Goal: Use online tool/utility: Use online tool/utility

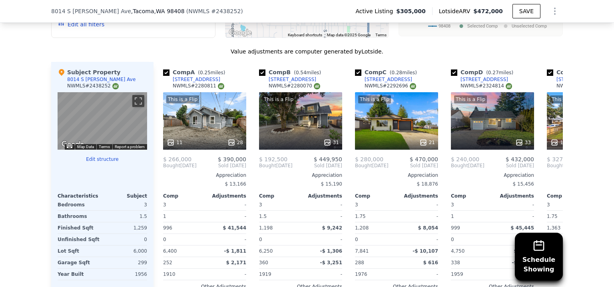
scroll to position [906, 0]
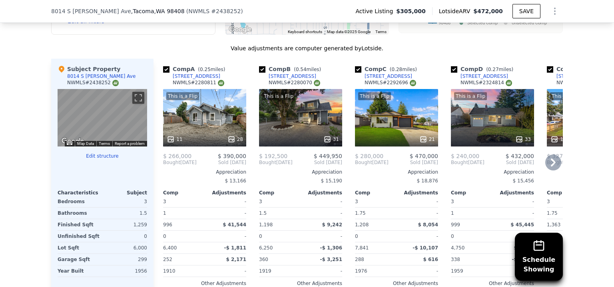
click at [547, 167] on icon at bounding box center [553, 163] width 16 height 16
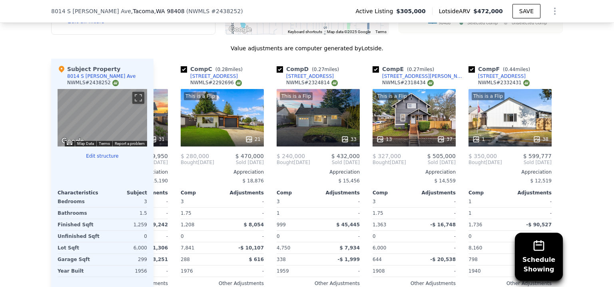
scroll to position [0, 192]
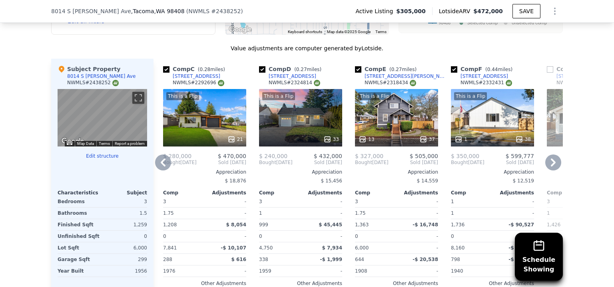
click at [547, 167] on icon at bounding box center [553, 163] width 16 height 16
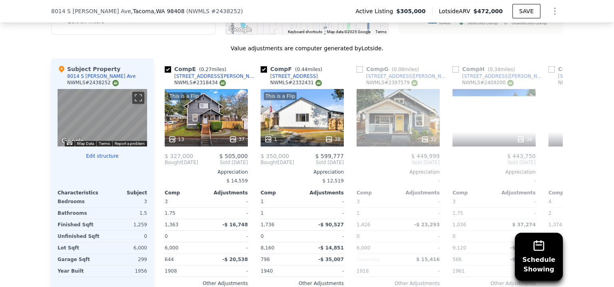
scroll to position [0, 383]
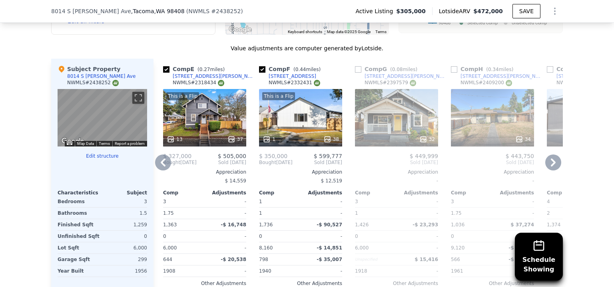
click at [547, 167] on icon at bounding box center [553, 163] width 16 height 16
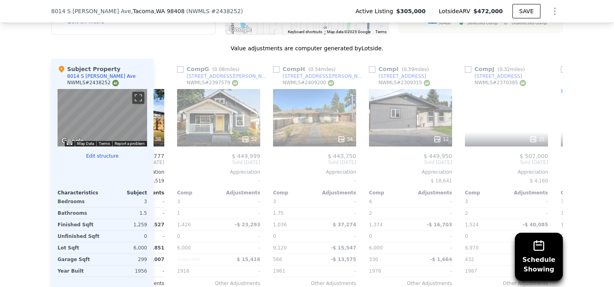
scroll to position [0, 575]
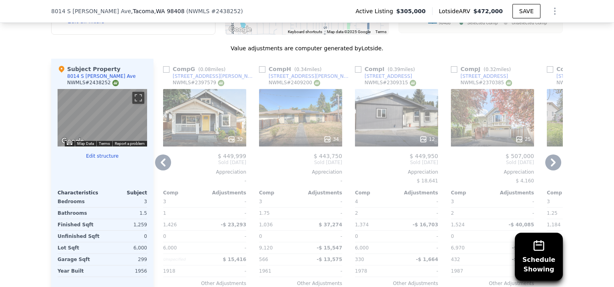
click at [547, 167] on icon at bounding box center [553, 163] width 16 height 16
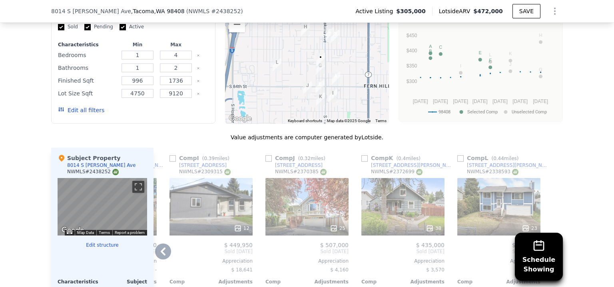
scroll to position [820, 0]
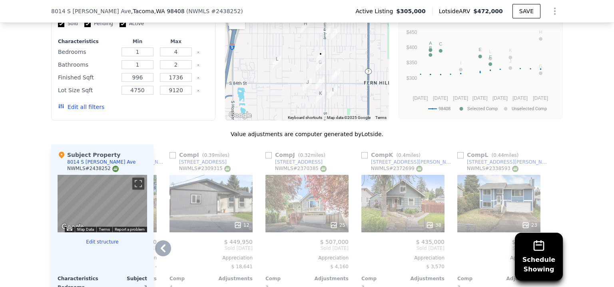
click at [159, 247] on icon at bounding box center [163, 248] width 16 height 16
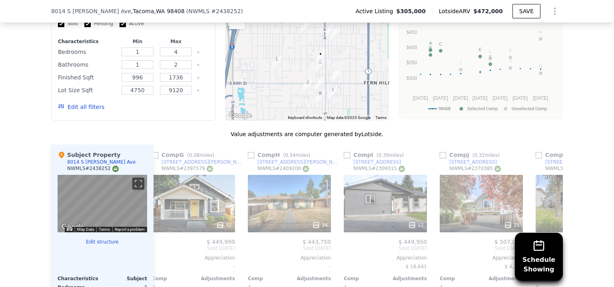
scroll to position [0, 569]
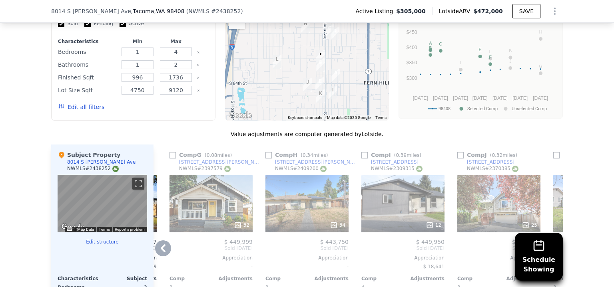
click at [209, 208] on div "32" at bounding box center [210, 204] width 83 height 58
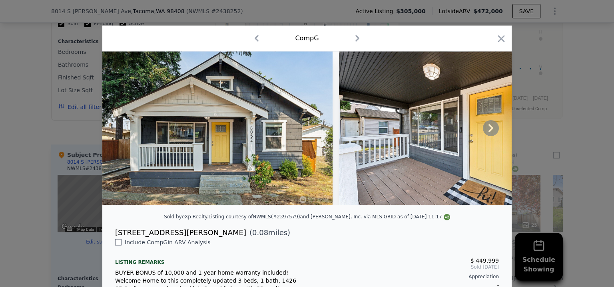
click at [486, 131] on icon at bounding box center [491, 128] width 16 height 16
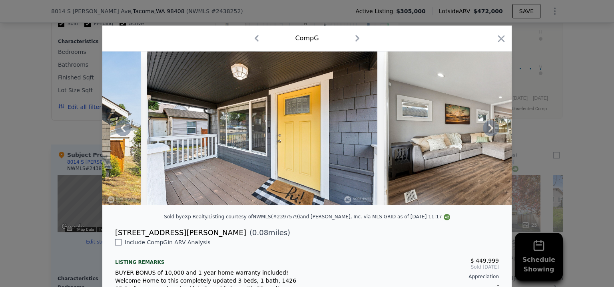
click at [486, 131] on icon at bounding box center [491, 128] width 16 height 16
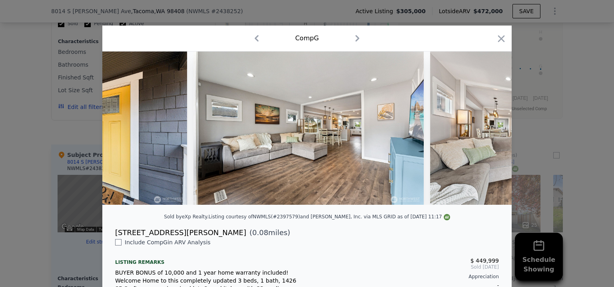
scroll to position [0, 383]
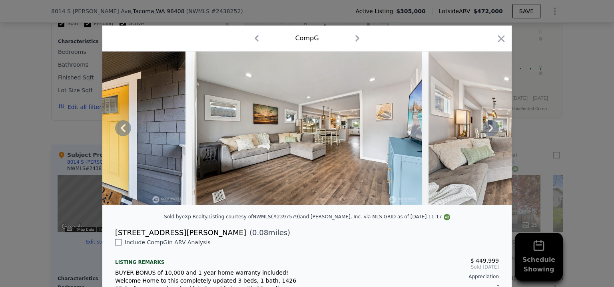
click at [486, 131] on icon at bounding box center [491, 128] width 16 height 16
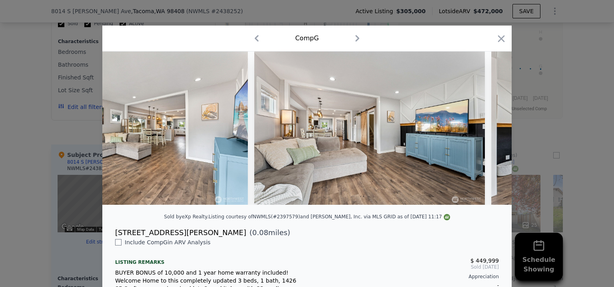
scroll to position [0, 575]
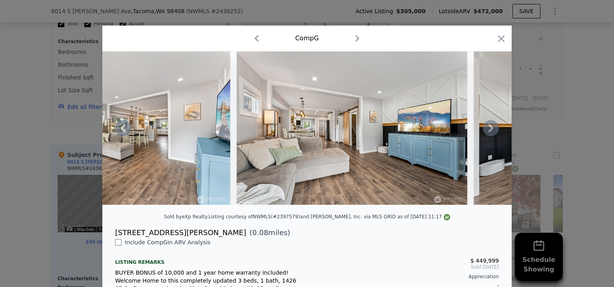
click at [486, 131] on icon at bounding box center [491, 128] width 16 height 16
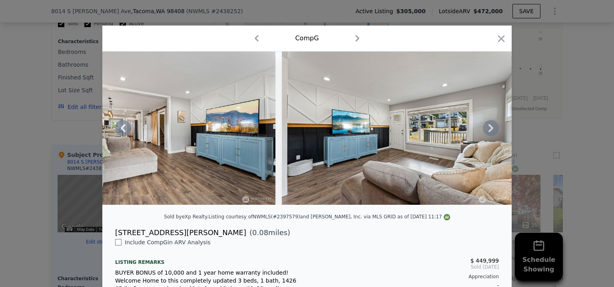
click at [486, 131] on icon at bounding box center [491, 128] width 16 height 16
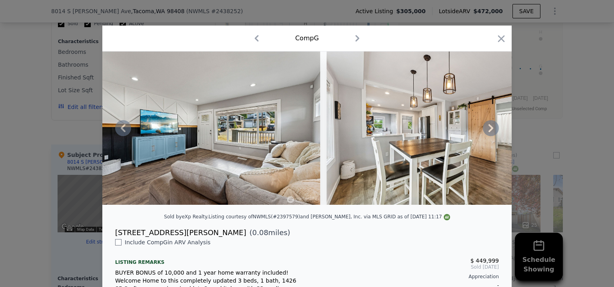
click at [486, 131] on icon at bounding box center [491, 128] width 16 height 16
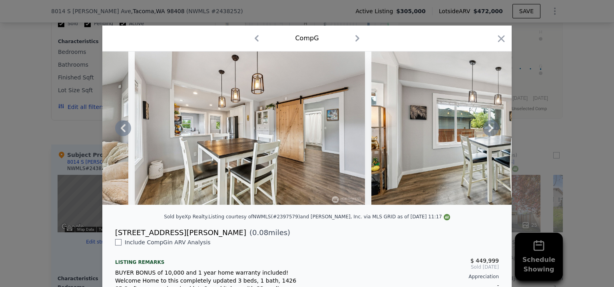
click at [486, 131] on icon at bounding box center [491, 128] width 16 height 16
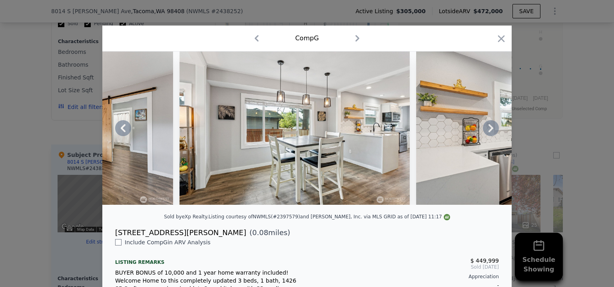
click at [486, 131] on icon at bounding box center [491, 128] width 16 height 16
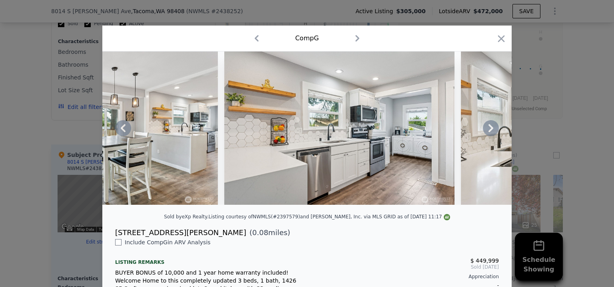
click at [486, 131] on icon at bounding box center [491, 128] width 16 height 16
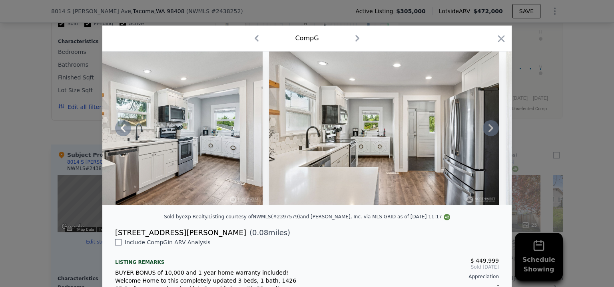
click at [486, 131] on icon at bounding box center [491, 128] width 16 height 16
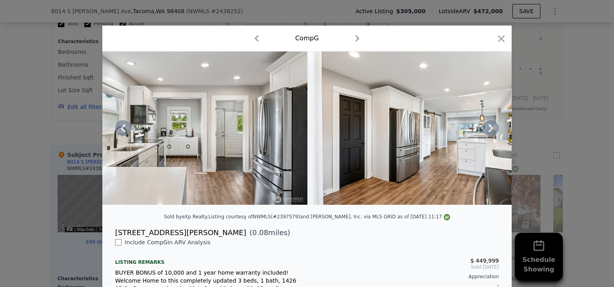
click at [486, 131] on icon at bounding box center [491, 128] width 16 height 16
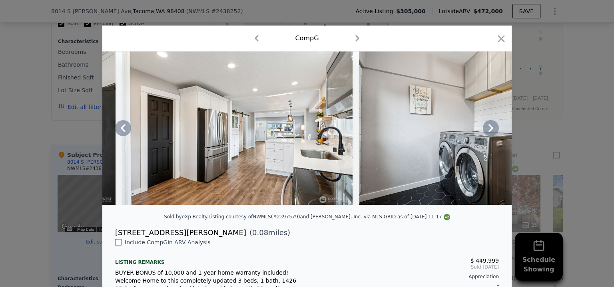
click at [486, 131] on icon at bounding box center [491, 128] width 16 height 16
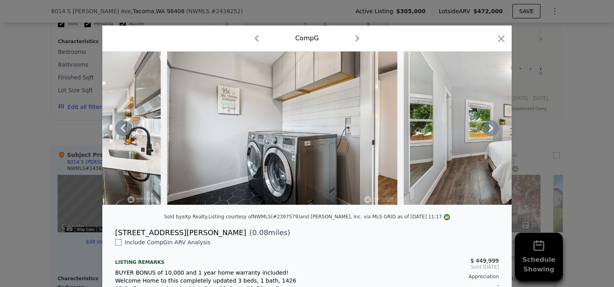
click at [486, 131] on icon at bounding box center [491, 128] width 16 height 16
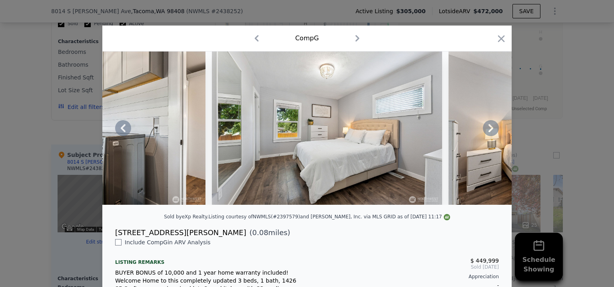
click at [486, 131] on icon at bounding box center [491, 128] width 16 height 16
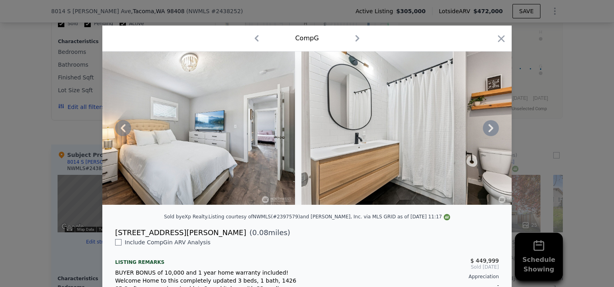
click at [486, 131] on icon at bounding box center [491, 128] width 16 height 16
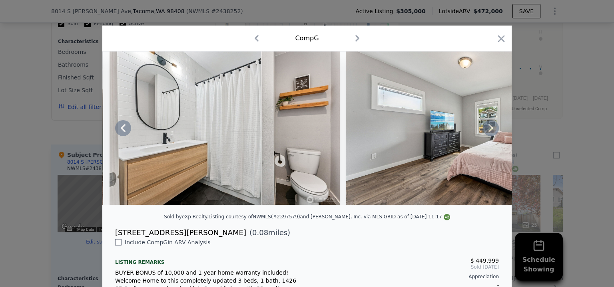
click at [486, 131] on icon at bounding box center [491, 128] width 16 height 16
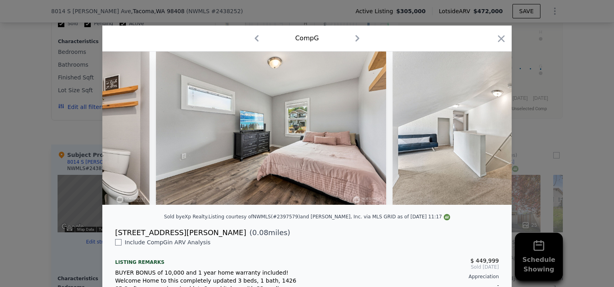
scroll to position [0, 3259]
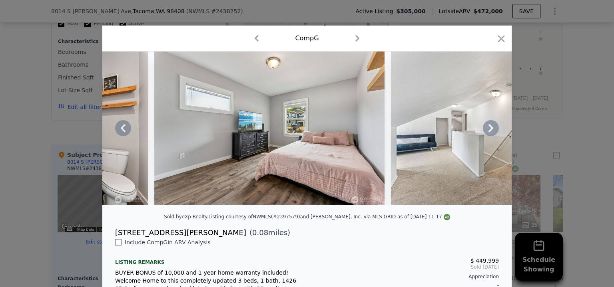
click at [486, 131] on icon at bounding box center [491, 128] width 16 height 16
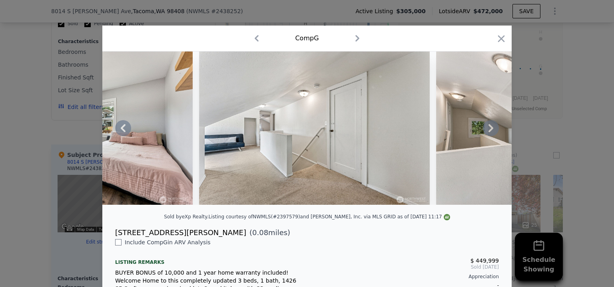
click at [486, 131] on icon at bounding box center [491, 128] width 16 height 16
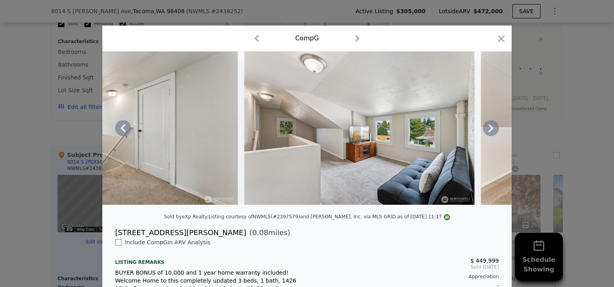
click at [486, 131] on icon at bounding box center [491, 128] width 16 height 16
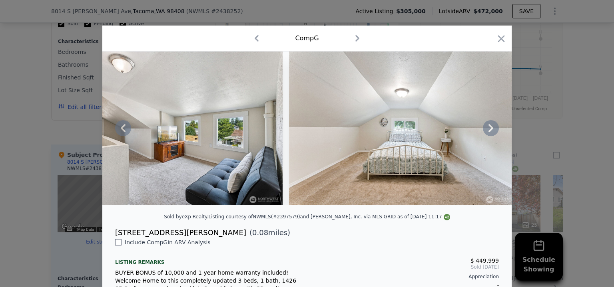
click at [486, 131] on icon at bounding box center [491, 128] width 16 height 16
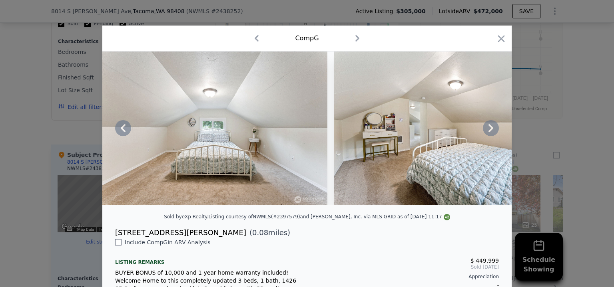
click at [486, 131] on icon at bounding box center [491, 128] width 16 height 16
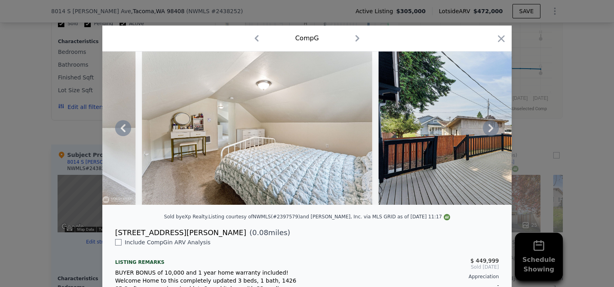
click at [486, 131] on icon at bounding box center [491, 128] width 16 height 16
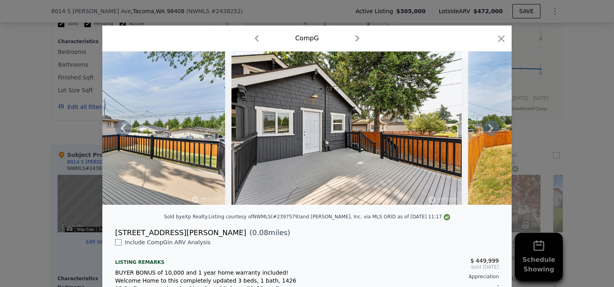
click at [486, 131] on icon at bounding box center [491, 128] width 16 height 16
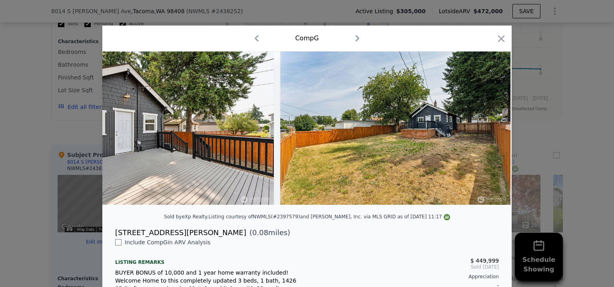
scroll to position [0, 4793]
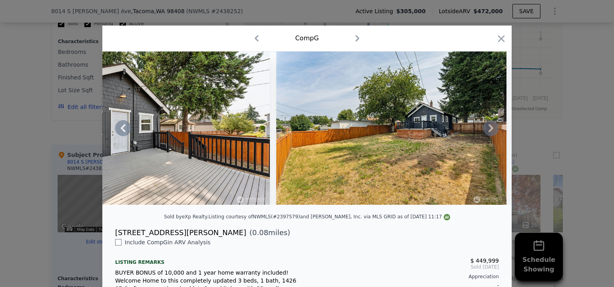
click at [486, 131] on icon at bounding box center [491, 128] width 16 height 16
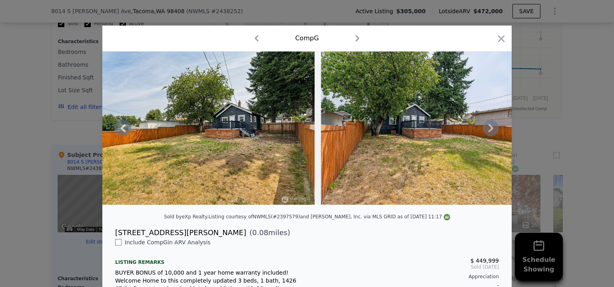
click at [486, 131] on icon at bounding box center [491, 128] width 16 height 16
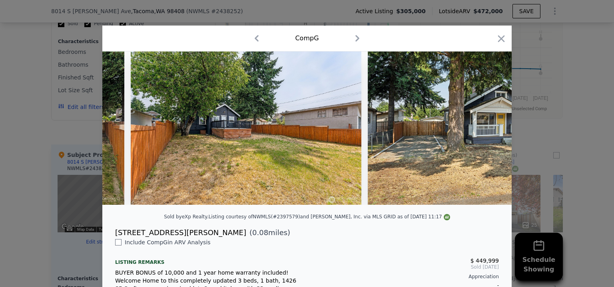
scroll to position [0, 5177]
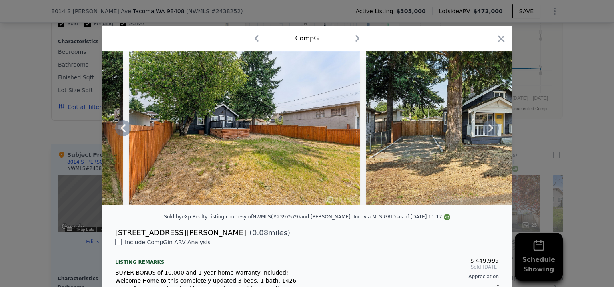
click at [486, 131] on icon at bounding box center [491, 128] width 16 height 16
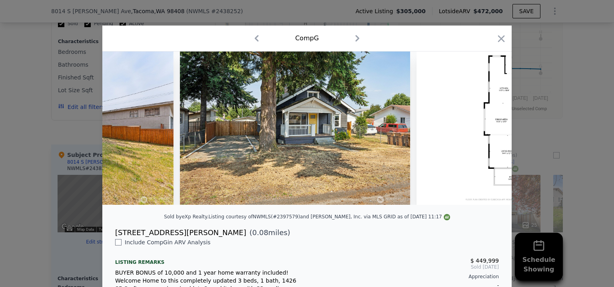
scroll to position [0, 5368]
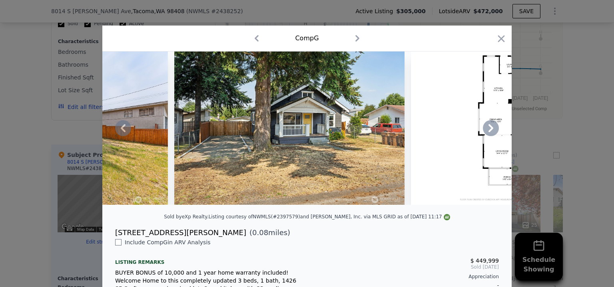
click at [486, 131] on icon at bounding box center [491, 128] width 16 height 16
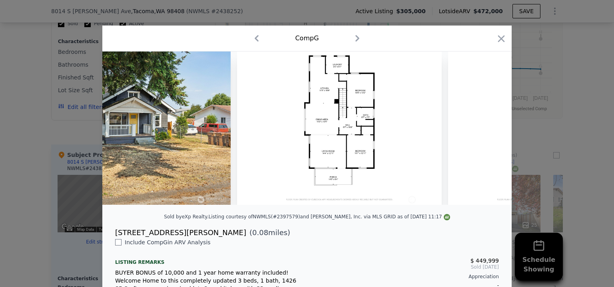
scroll to position [0, 5560]
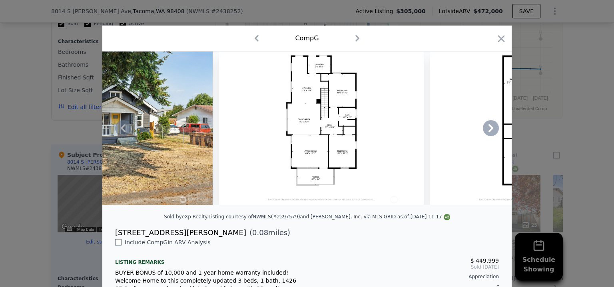
click at [486, 131] on icon at bounding box center [491, 128] width 16 height 16
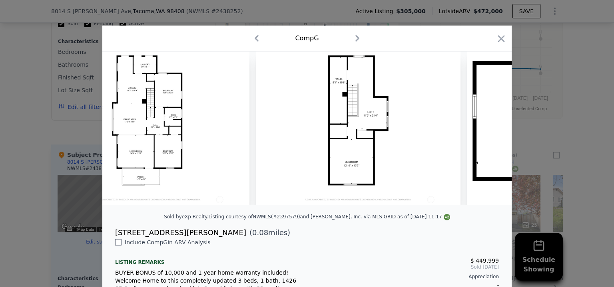
scroll to position [0, 5752]
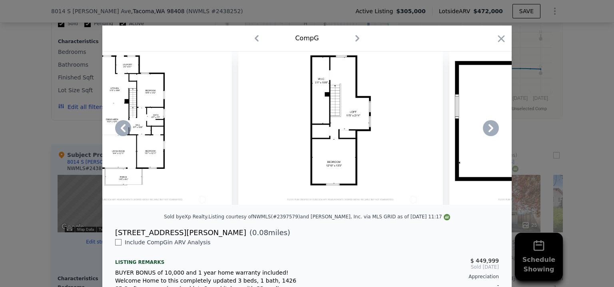
click at [486, 131] on icon at bounding box center [491, 128] width 16 height 16
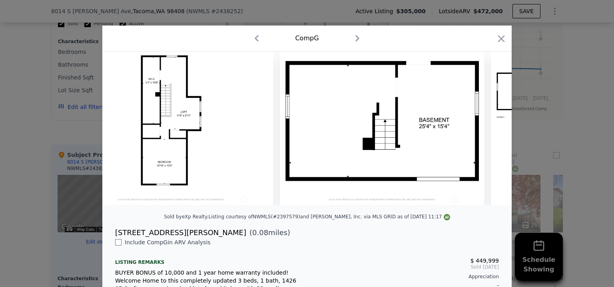
scroll to position [0, 5944]
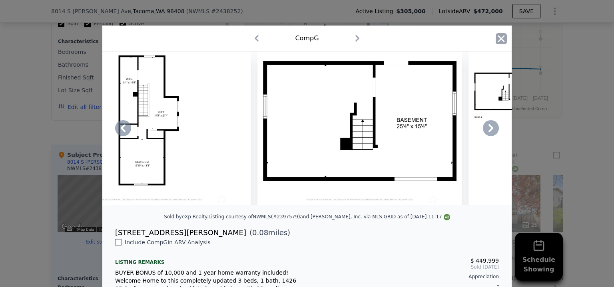
click at [498, 37] on icon "button" at bounding box center [501, 38] width 7 height 7
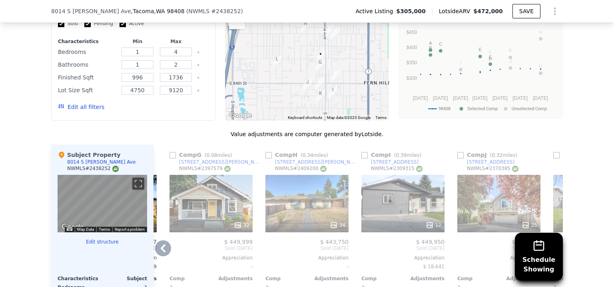
click at [160, 247] on icon at bounding box center [163, 248] width 16 height 16
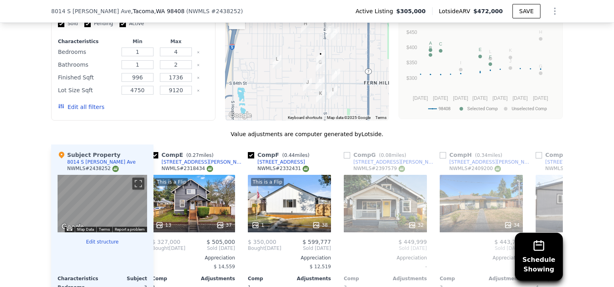
scroll to position [0, 377]
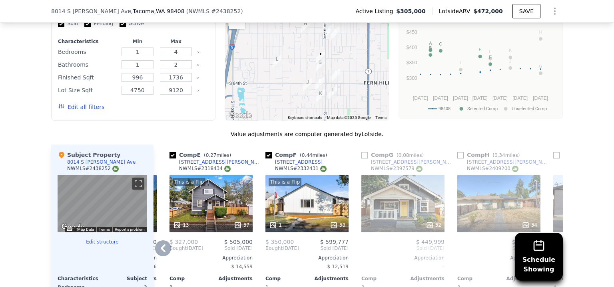
click at [160, 247] on icon at bounding box center [163, 248] width 16 height 16
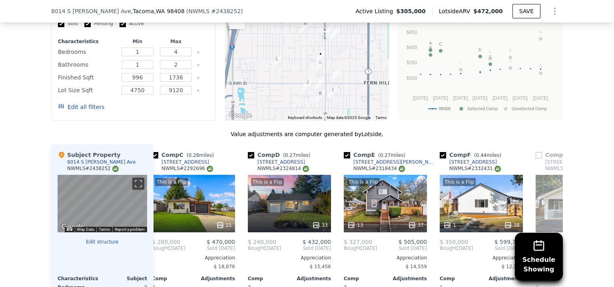
scroll to position [0, 185]
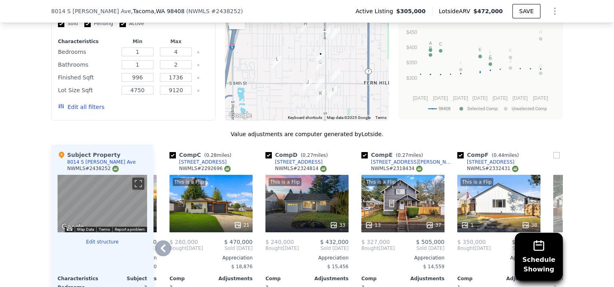
click at [160, 247] on icon at bounding box center [163, 248] width 16 height 16
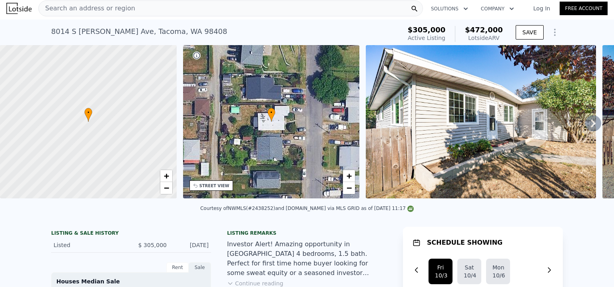
scroll to position [0, 0]
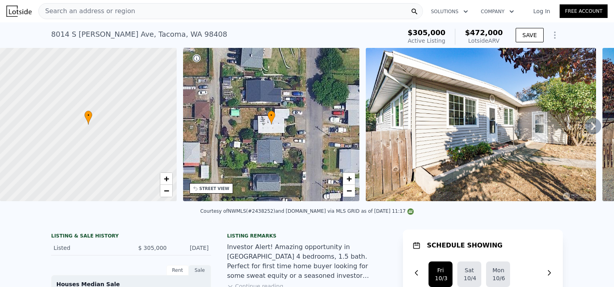
click at [590, 126] on icon at bounding box center [592, 126] width 5 height 8
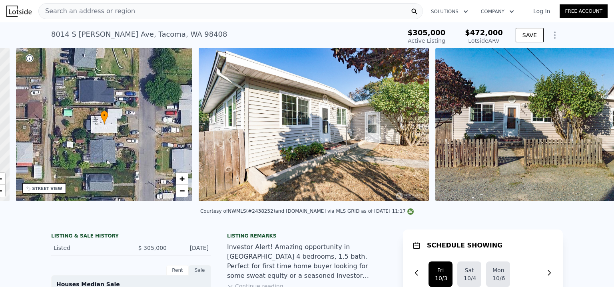
scroll to position [0, 186]
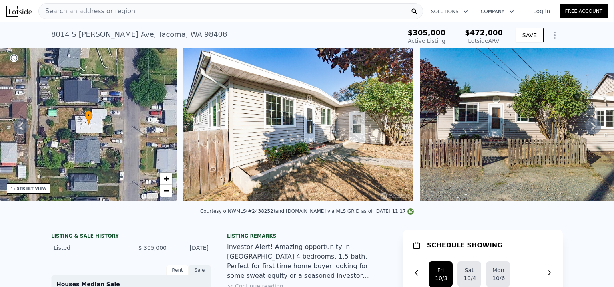
click at [590, 126] on icon at bounding box center [592, 126] width 5 height 8
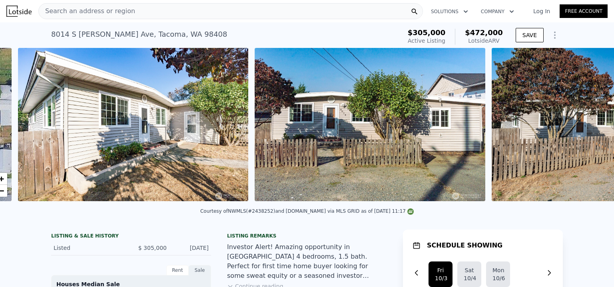
scroll to position [0, 365]
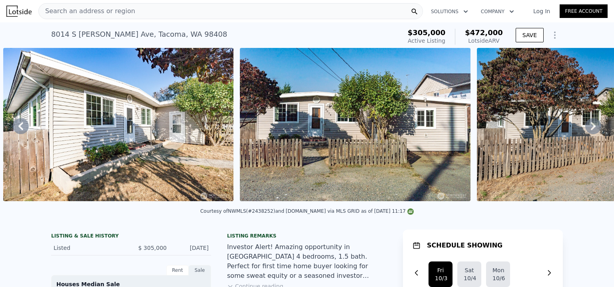
click at [590, 126] on icon at bounding box center [592, 126] width 5 height 8
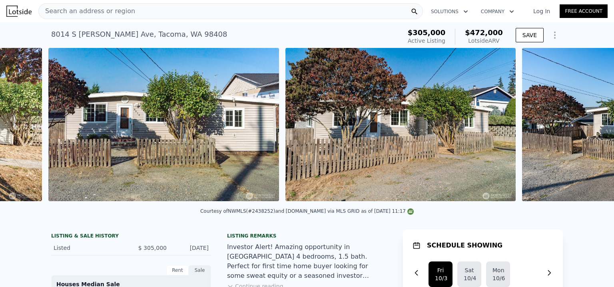
scroll to position [0, 602]
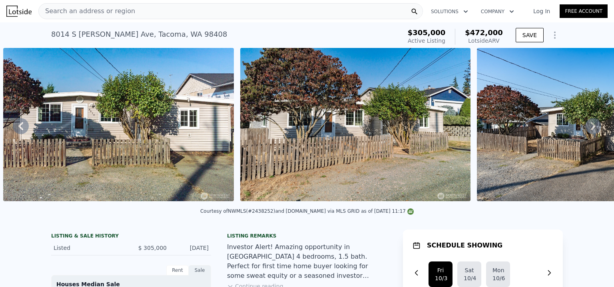
click at [590, 126] on icon at bounding box center [592, 126] width 5 height 8
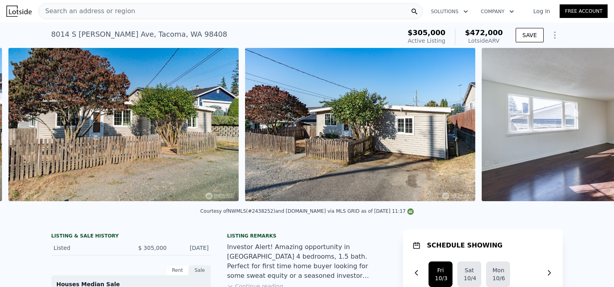
scroll to position [0, 838]
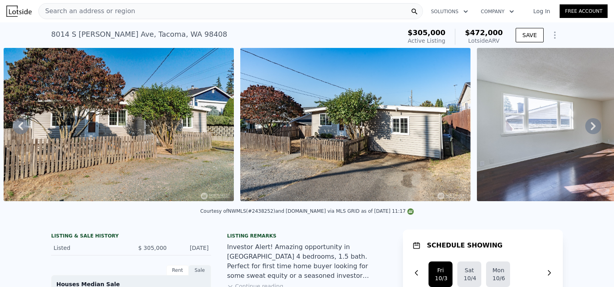
click at [590, 126] on icon at bounding box center [592, 126] width 5 height 8
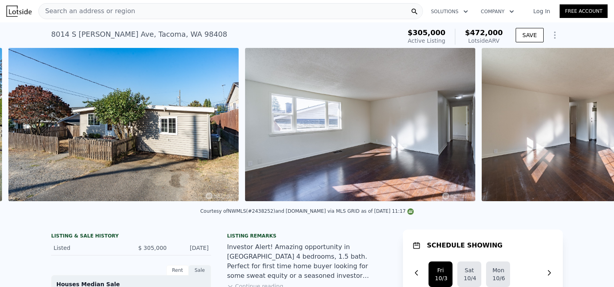
scroll to position [0, 1075]
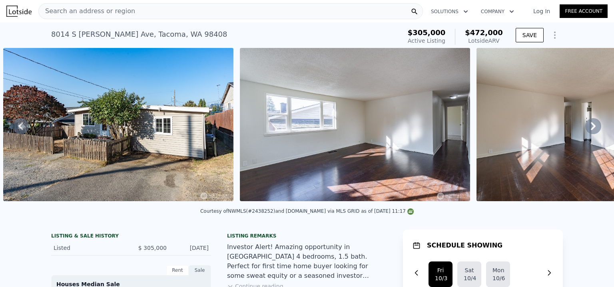
click at [590, 126] on icon at bounding box center [592, 126] width 5 height 8
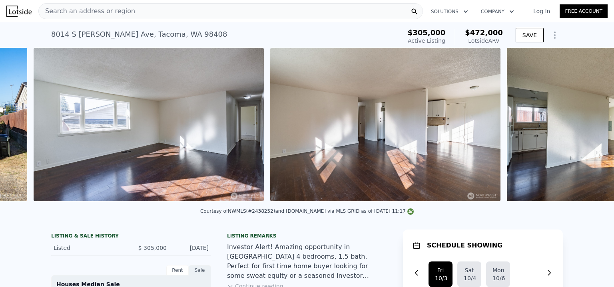
scroll to position [0, 1312]
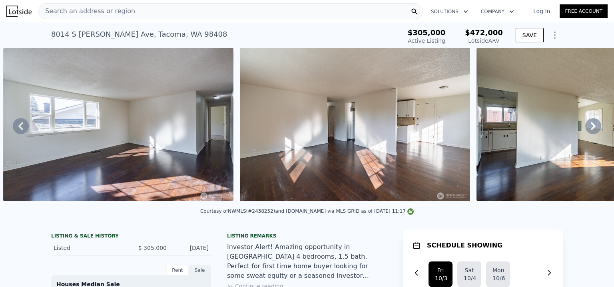
click at [590, 126] on icon at bounding box center [592, 126] width 5 height 8
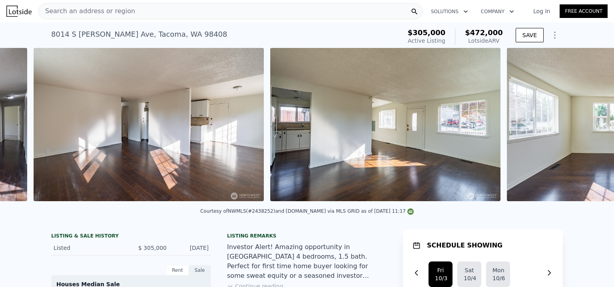
scroll to position [0, 1548]
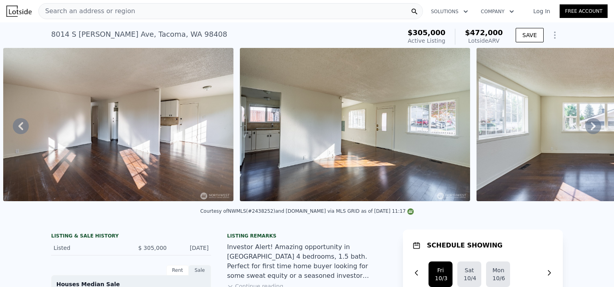
click at [590, 126] on icon at bounding box center [592, 126] width 5 height 8
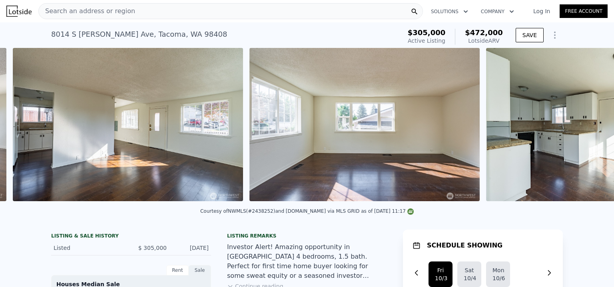
scroll to position [0, 1785]
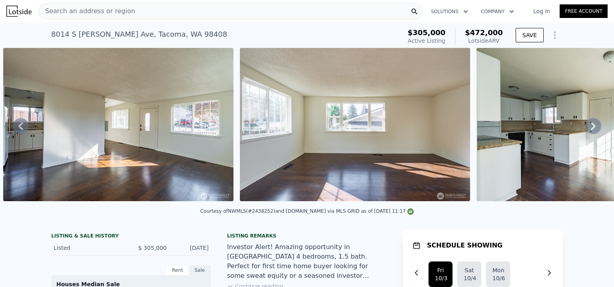
click at [590, 126] on icon at bounding box center [592, 126] width 5 height 8
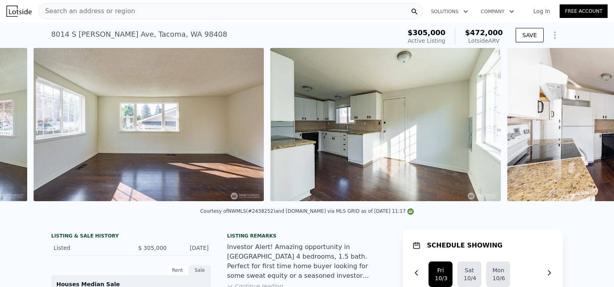
scroll to position [0, 2021]
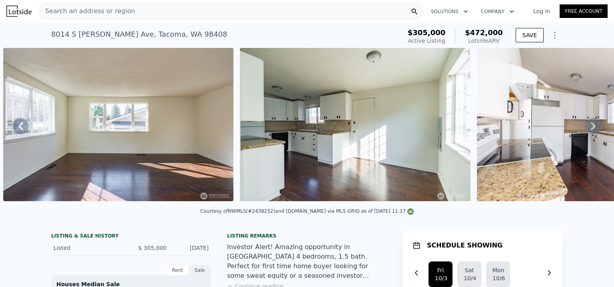
click at [590, 126] on icon at bounding box center [592, 126] width 5 height 8
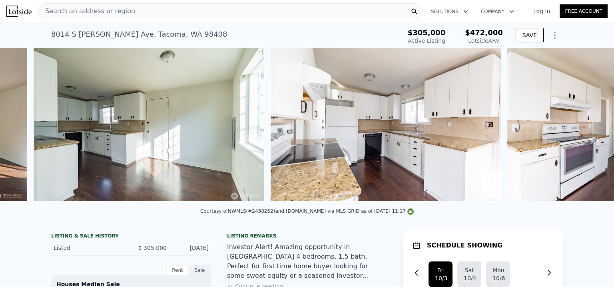
scroll to position [0, 2258]
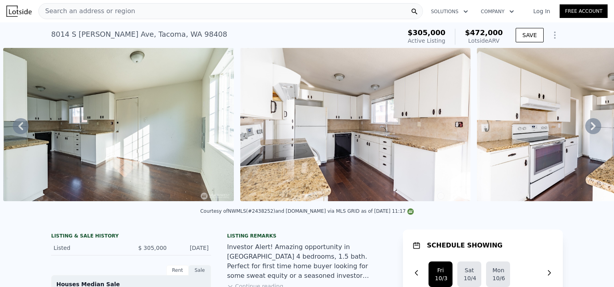
click at [590, 126] on icon at bounding box center [592, 126] width 5 height 8
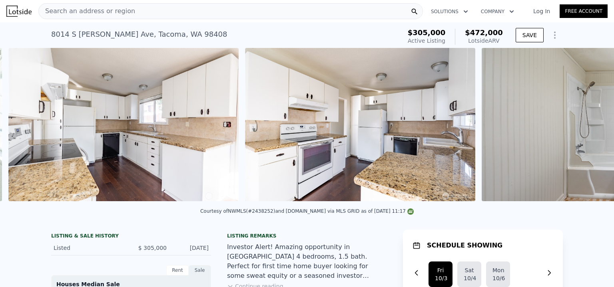
scroll to position [0, 2494]
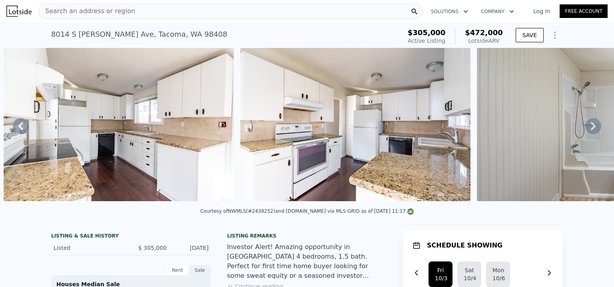
click at [590, 126] on icon at bounding box center [592, 126] width 5 height 8
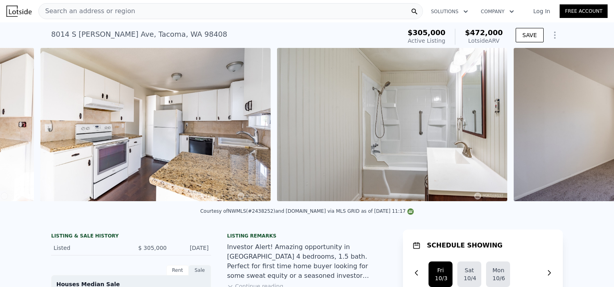
scroll to position [0, 2731]
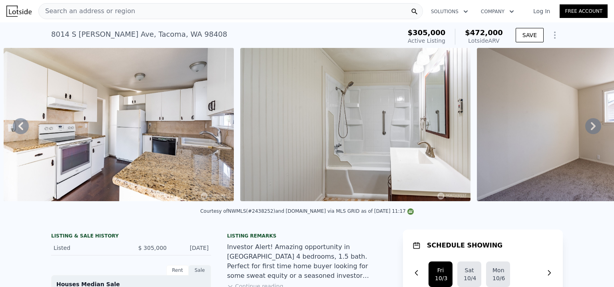
click at [590, 126] on icon at bounding box center [592, 126] width 5 height 8
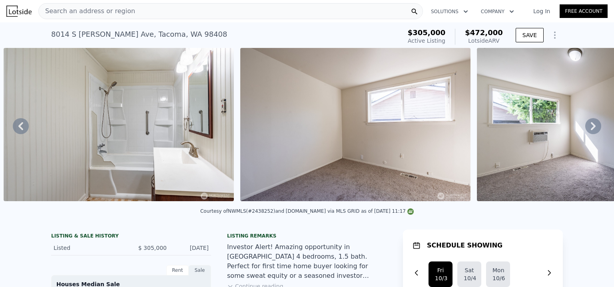
click at [590, 126] on icon at bounding box center [592, 126] width 5 height 8
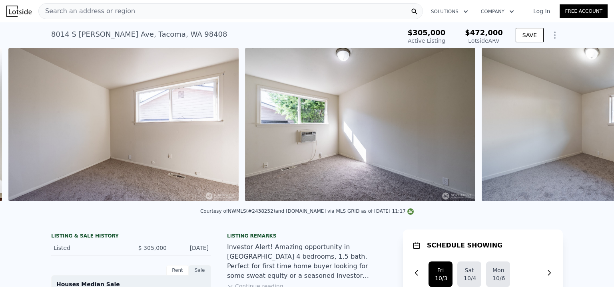
scroll to position [0, 3203]
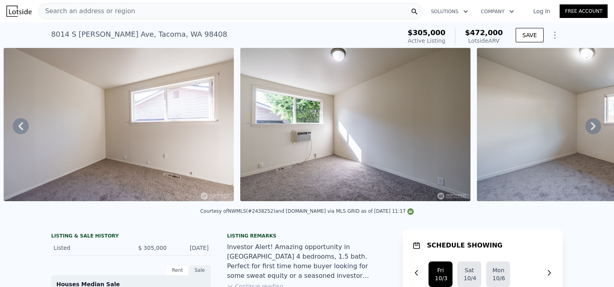
click at [590, 126] on icon at bounding box center [592, 126] width 5 height 8
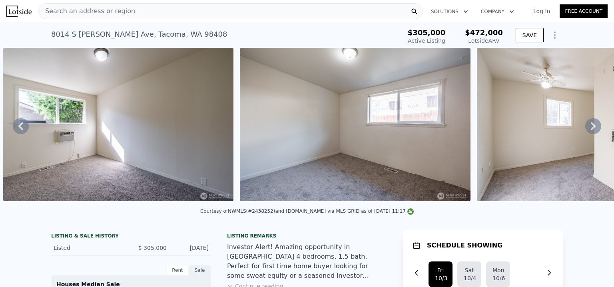
click at [590, 126] on icon at bounding box center [592, 126] width 5 height 8
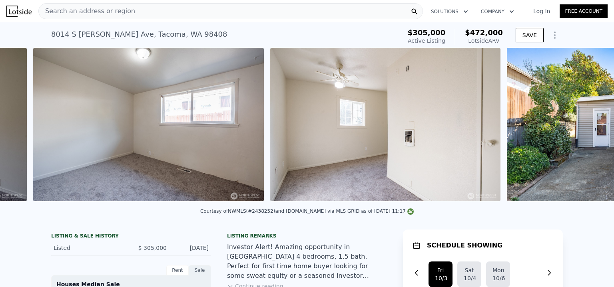
scroll to position [0, 3677]
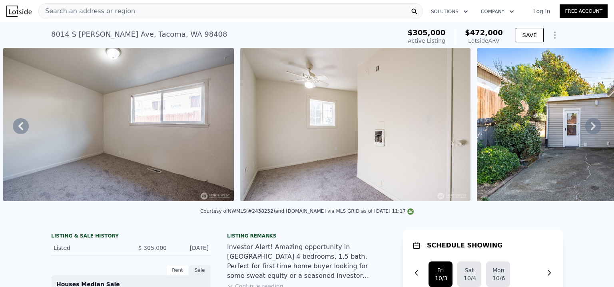
click at [590, 126] on icon at bounding box center [592, 126] width 5 height 8
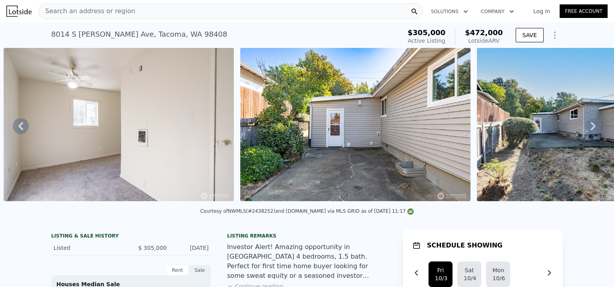
click at [590, 126] on icon at bounding box center [592, 126] width 5 height 8
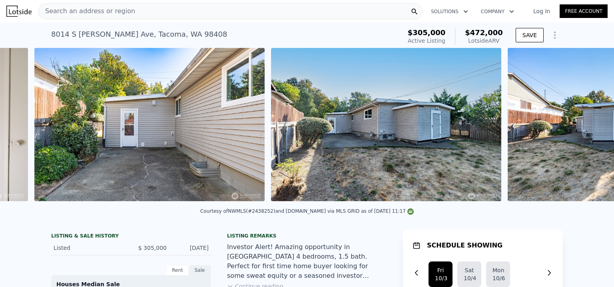
scroll to position [0, 4150]
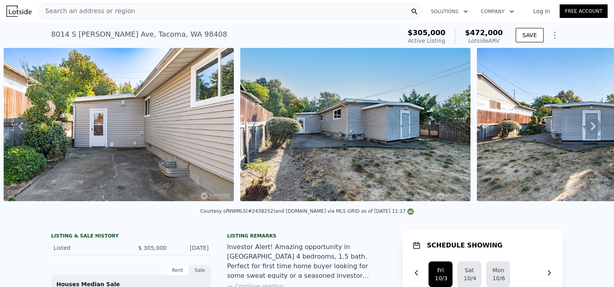
click at [590, 126] on icon at bounding box center [592, 126] width 5 height 8
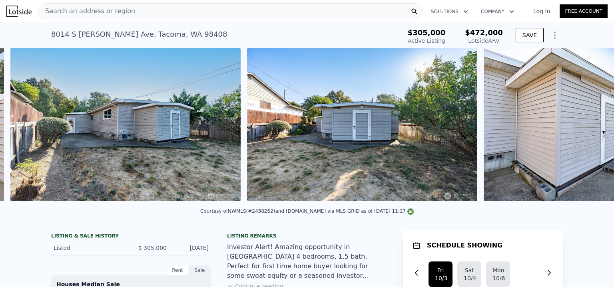
scroll to position [0, 4386]
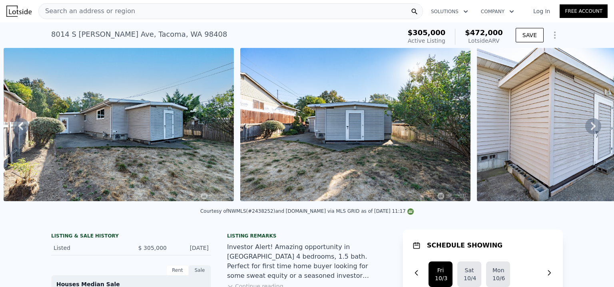
click at [590, 126] on icon at bounding box center [592, 126] width 5 height 8
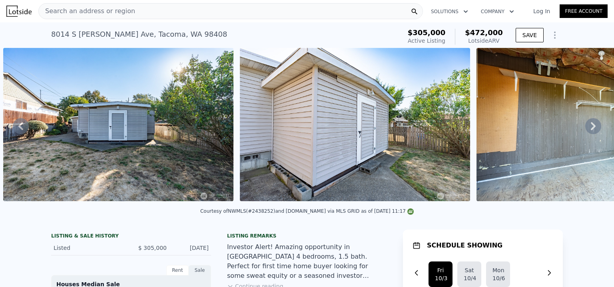
click at [590, 126] on icon at bounding box center [592, 126] width 5 height 8
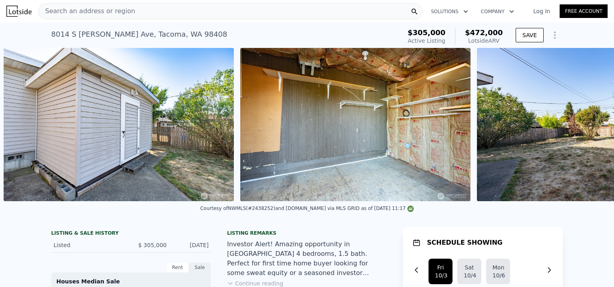
scroll to position [0, 4859]
click at [585, 126] on icon at bounding box center [593, 125] width 16 height 16
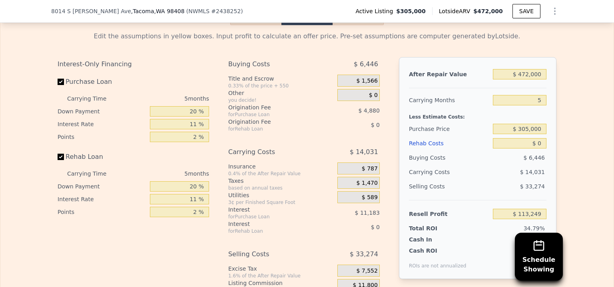
scroll to position [1305, 0]
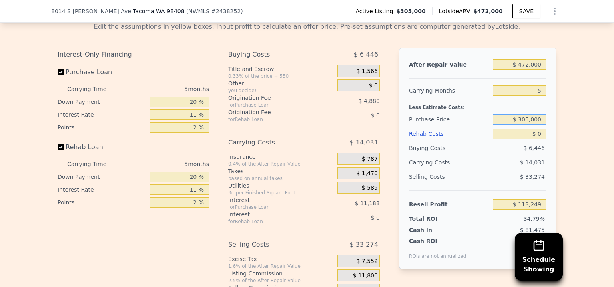
drag, startPoint x: 519, startPoint y: 129, endPoint x: 526, endPoint y: 128, distance: 7.2
click at [526, 125] on input "$ 305,000" at bounding box center [519, 119] width 54 height 10
type input "$ 285,000"
type input "$ 134,371"
click at [575, 127] on div "Edit the assumptions in yellow boxes. Input profit to calculate an offer price.…" at bounding box center [306, 164] width 613 height 297
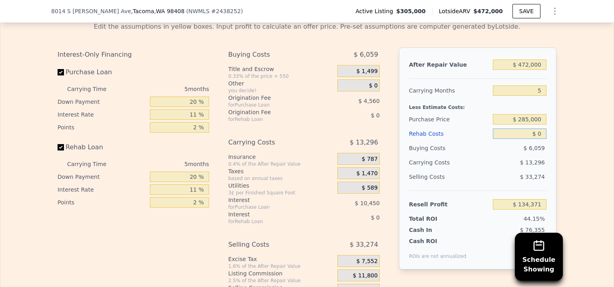
click at [533, 139] on input "$ 0" at bounding box center [519, 134] width 54 height 10
drag, startPoint x: 533, startPoint y: 142, endPoint x: 540, endPoint y: 140, distance: 7.0
click at [540, 139] on input "$ 0" at bounding box center [519, 134] width 54 height 10
type input "$ 40"
type input "$ 134,330"
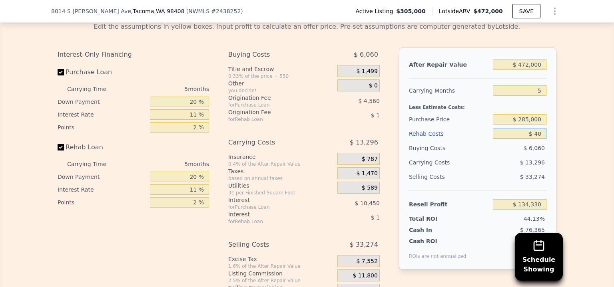
type input "$ 400"
type input "$ 133,950"
type input "$ 4,000"
type input "$ 130,162"
type input "$ 40,000"
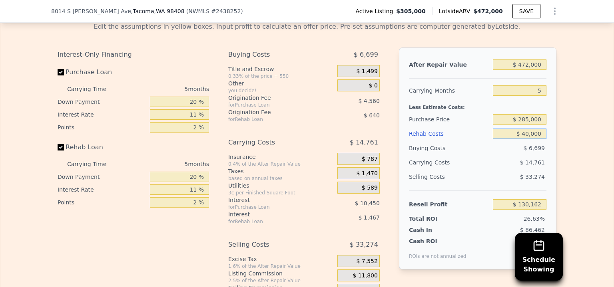
type input "$ 92,266"
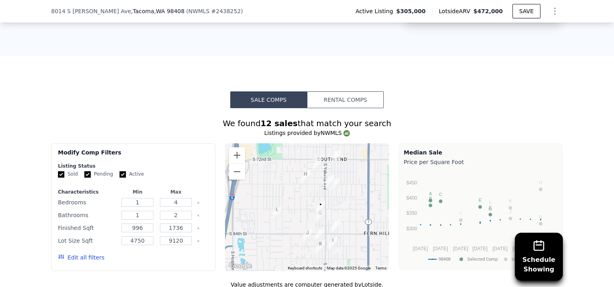
scroll to position [661, 0]
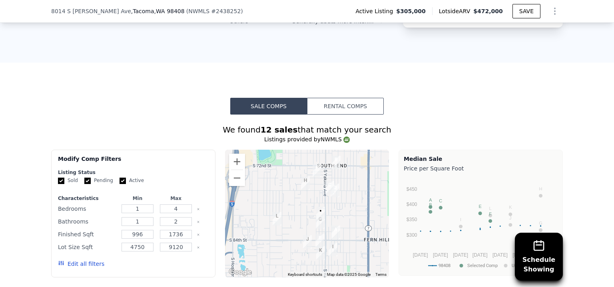
type input "$ 40,000"
